Goal: Information Seeking & Learning: Find specific page/section

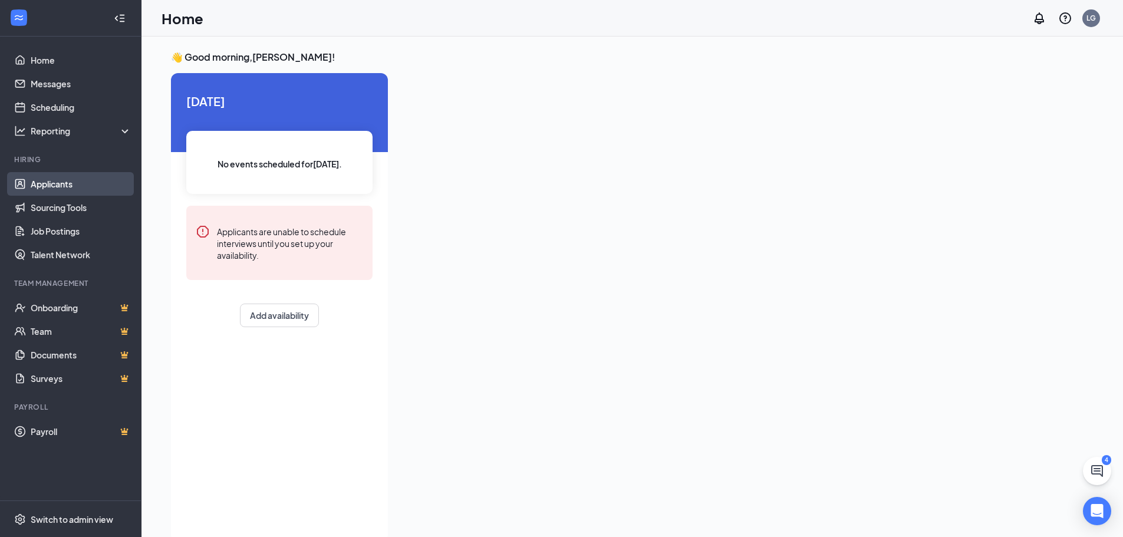
click at [54, 184] on link "Applicants" at bounding box center [81, 184] width 101 height 24
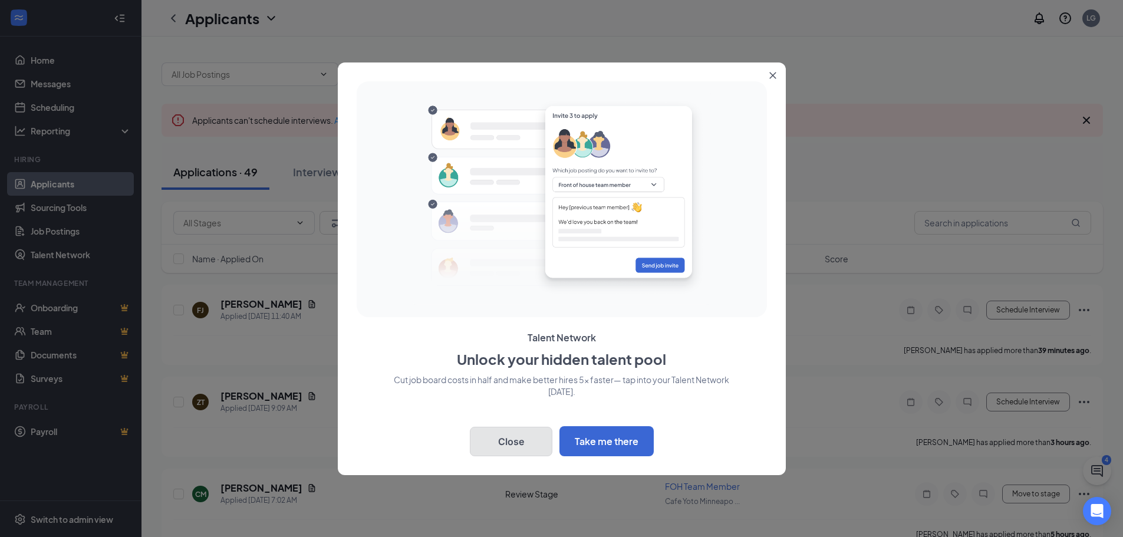
click at [535, 433] on button "Close" at bounding box center [511, 441] width 83 height 29
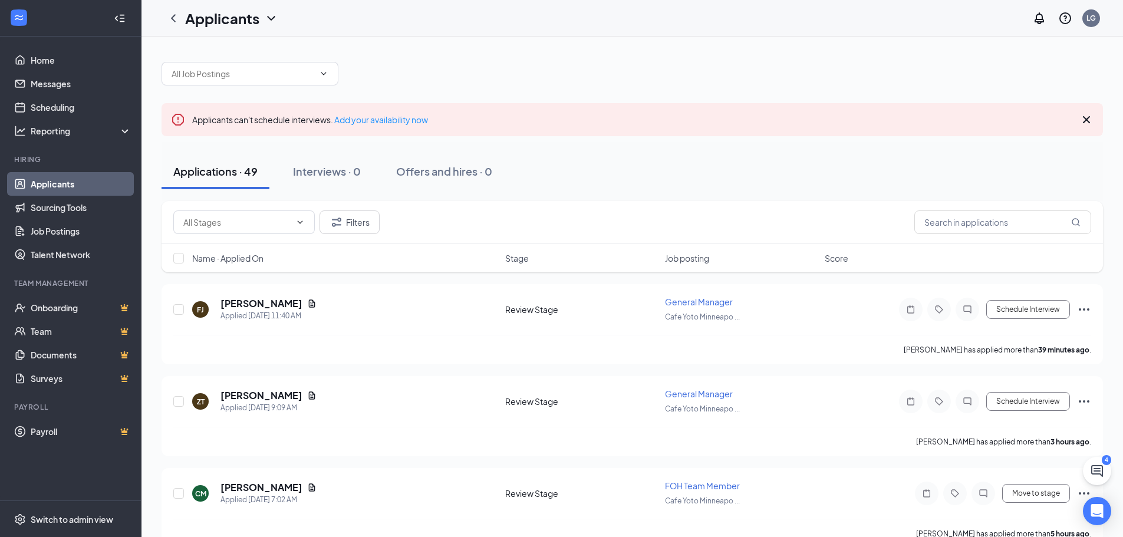
scroll to position [8, 0]
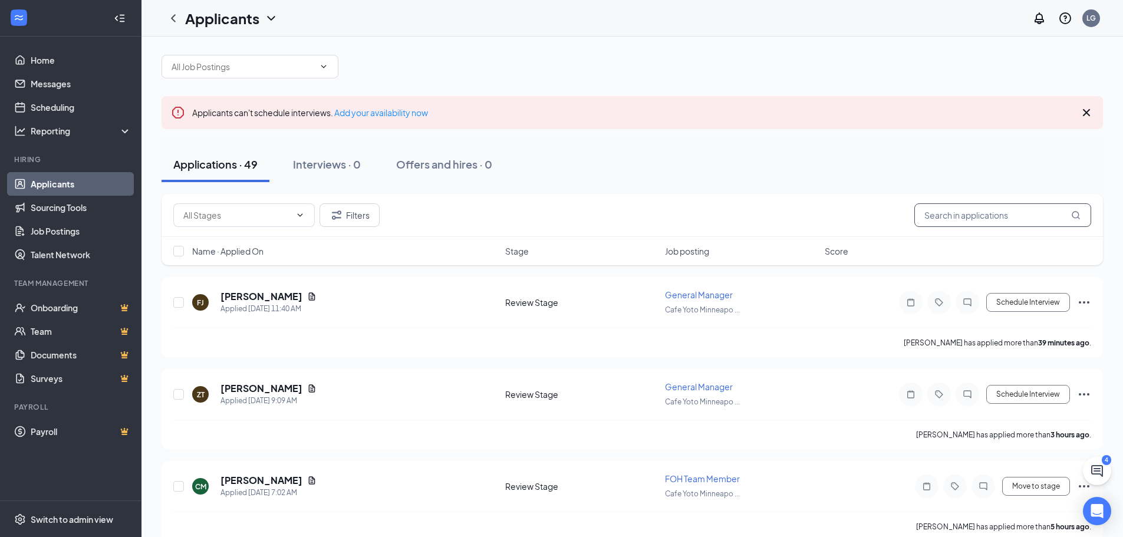
click at [985, 207] on input "text" at bounding box center [1002, 215] width 177 height 24
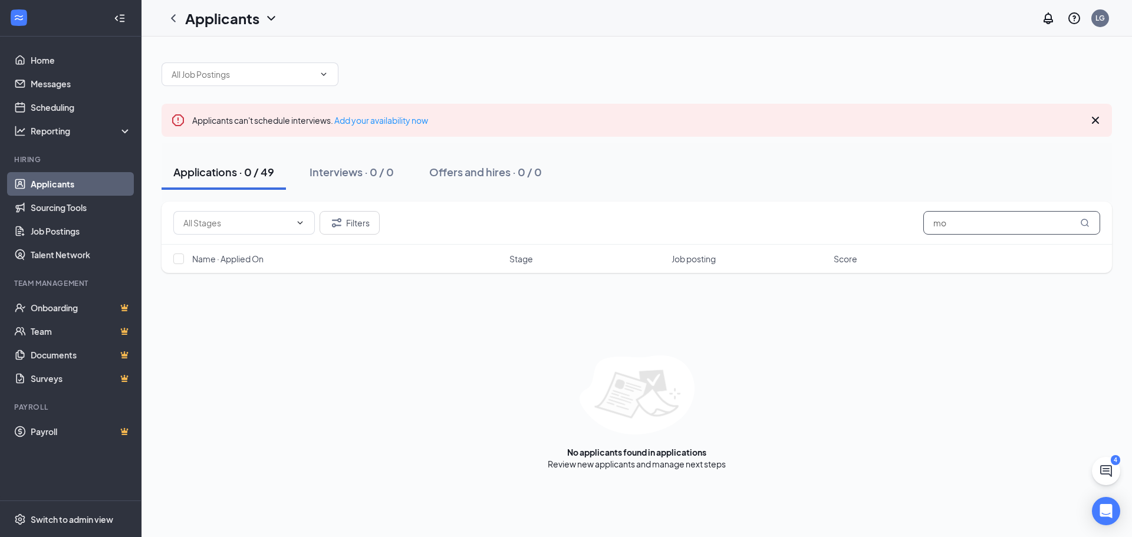
type input "m"
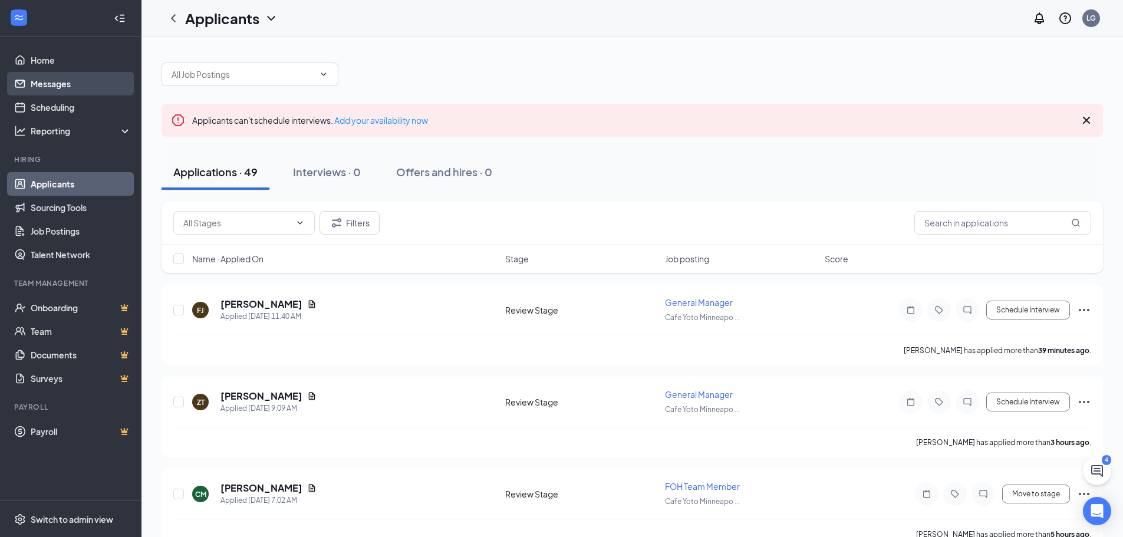
click at [58, 87] on link "Messages" at bounding box center [81, 84] width 101 height 24
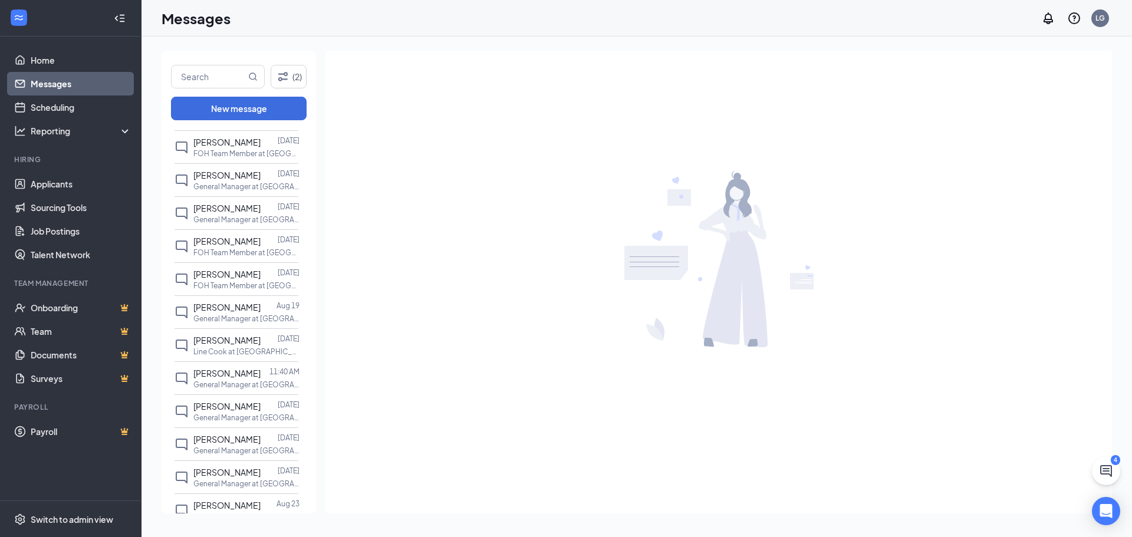
scroll to position [502, 0]
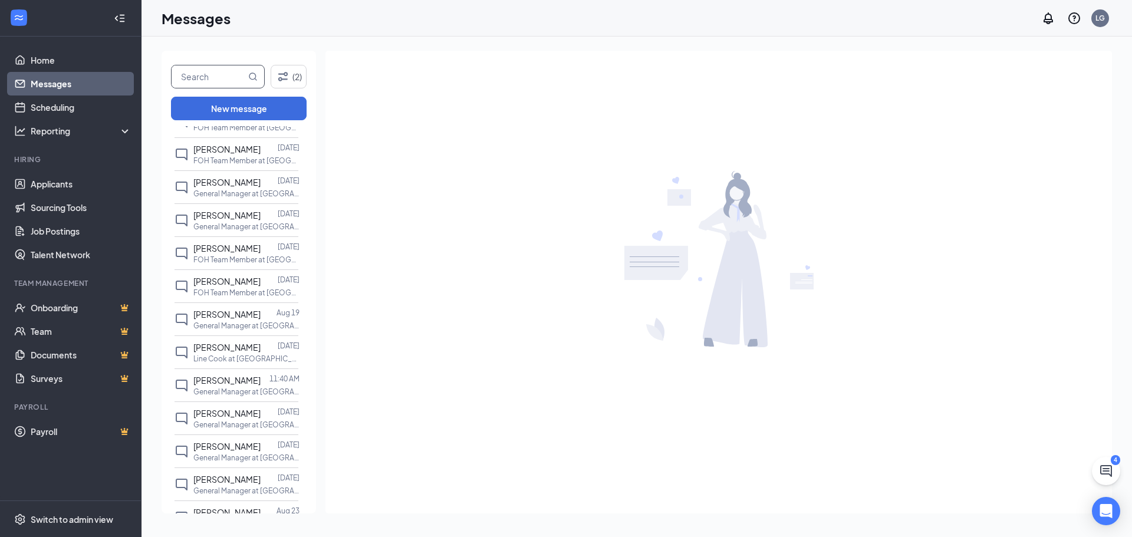
click at [231, 81] on input "text" at bounding box center [209, 76] width 74 height 22
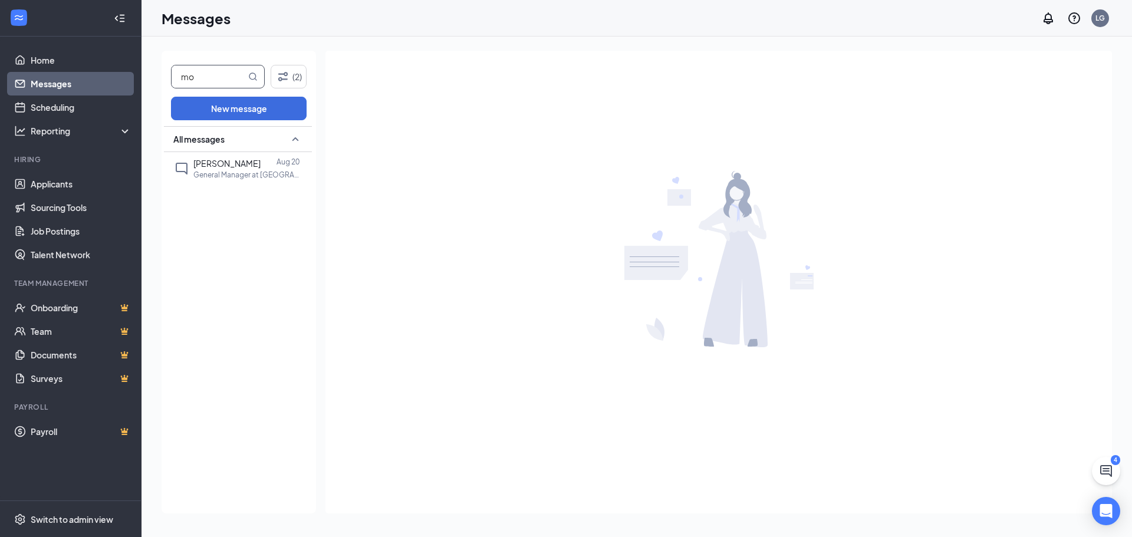
click at [232, 80] on input "mo" at bounding box center [209, 76] width 74 height 22
type input "m"
click at [232, 80] on input "text" at bounding box center [209, 76] width 74 height 22
click at [294, 81] on button "(2)" at bounding box center [289, 77] width 36 height 24
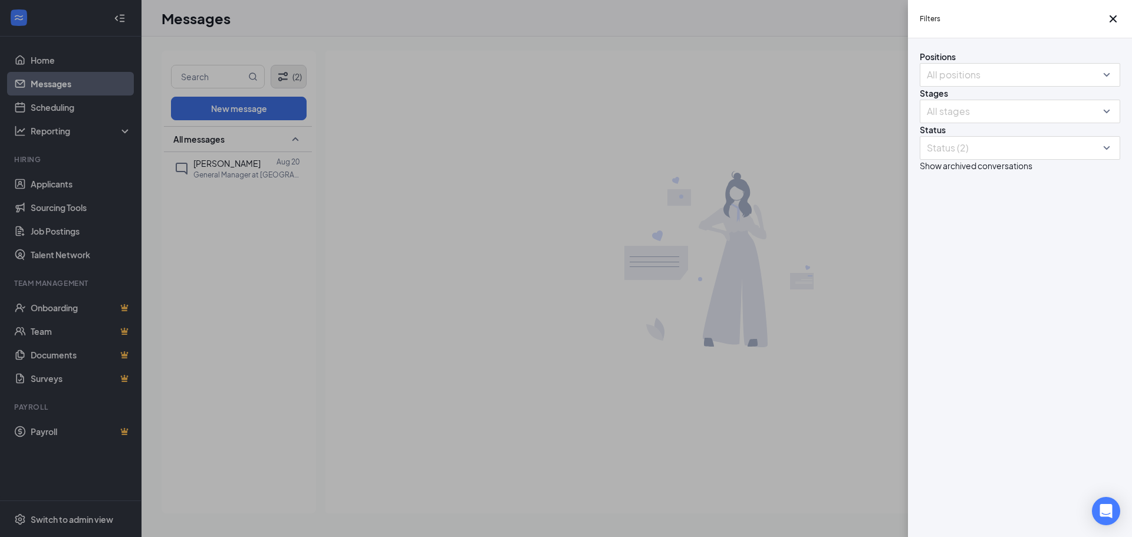
click at [294, 81] on div "Filters Positions All positions Stages All stages Status Status (2) Show archiv…" at bounding box center [566, 268] width 1132 height 537
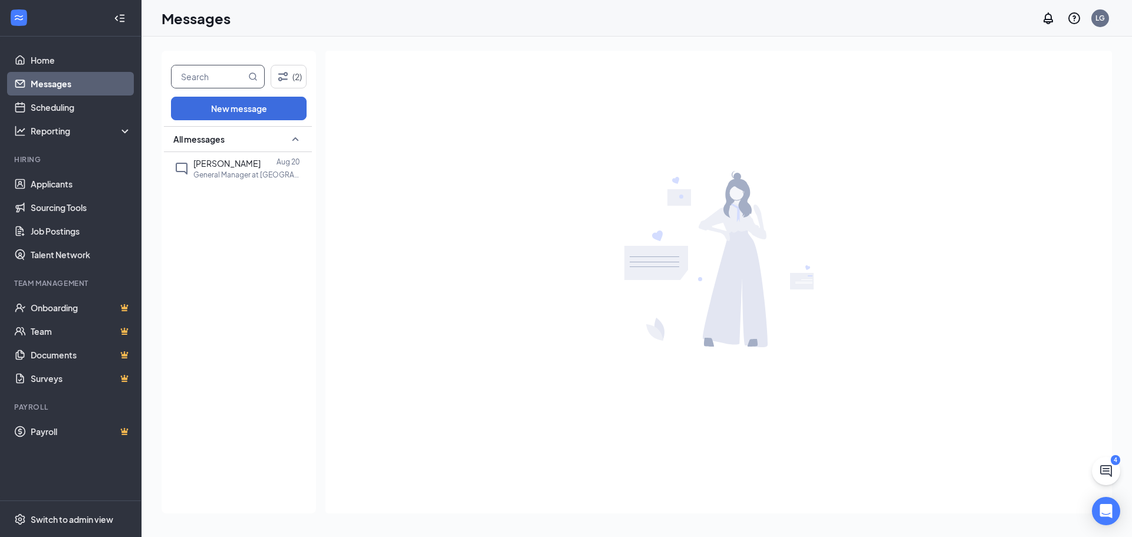
click at [230, 80] on input "text" at bounding box center [209, 76] width 74 height 22
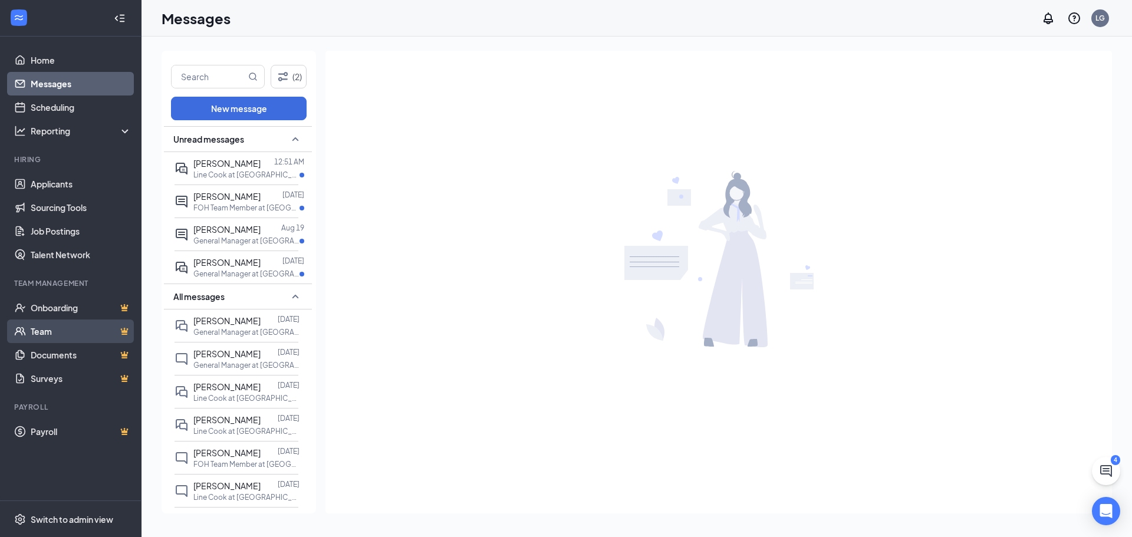
click at [35, 322] on link "Team" at bounding box center [81, 331] width 101 height 24
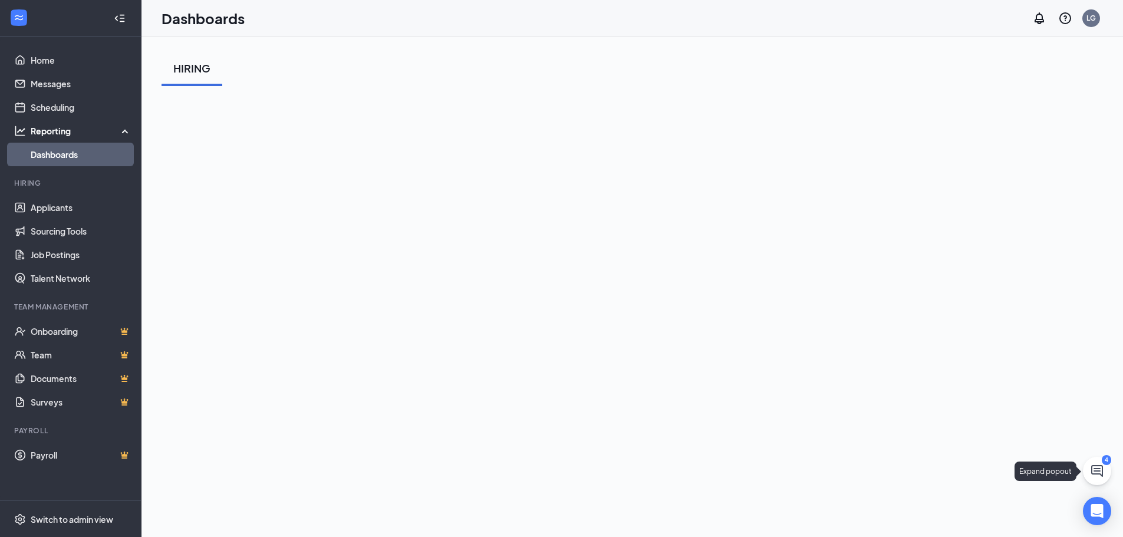
click at [1099, 466] on icon "ChatActive" at bounding box center [1097, 471] width 12 height 12
click at [1012, 522] on icon "ChevronUp" at bounding box center [1017, 522] width 14 height 14
